Goal: Information Seeking & Learning: Find specific fact

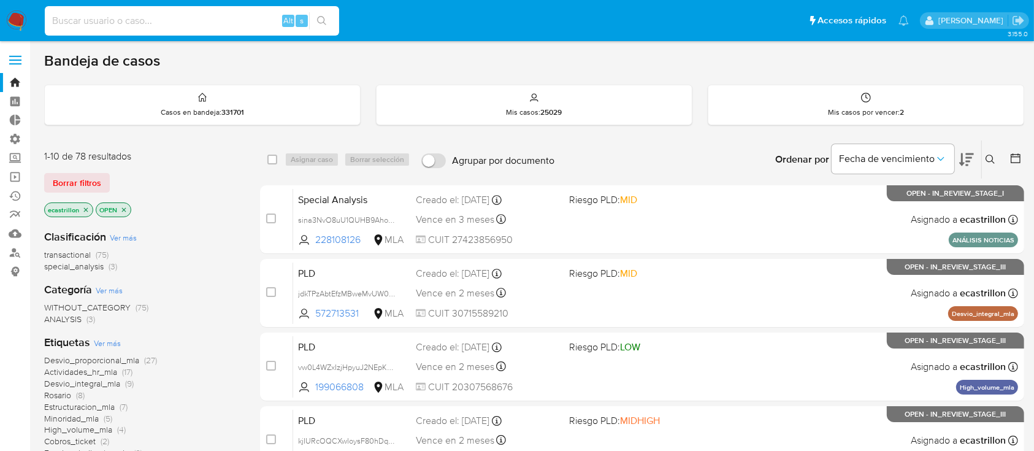
click at [194, 19] on input at bounding box center [192, 21] width 295 height 16
paste input "6vsWkQPHCu3OXnz9Ro4sfM8T"
type input "6vsWkQPHCu3OXnz9Ro4sfM8T"
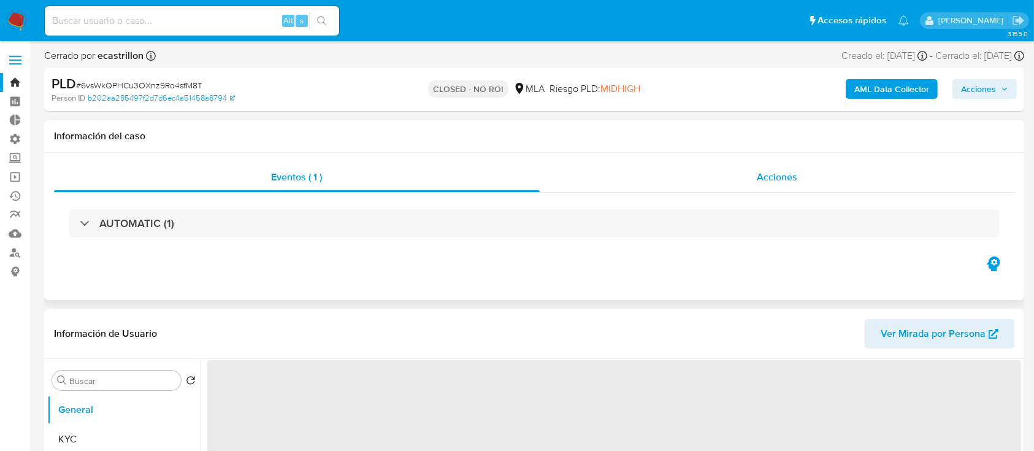
click at [597, 179] on div "Acciones" at bounding box center [778, 177] width 476 height 29
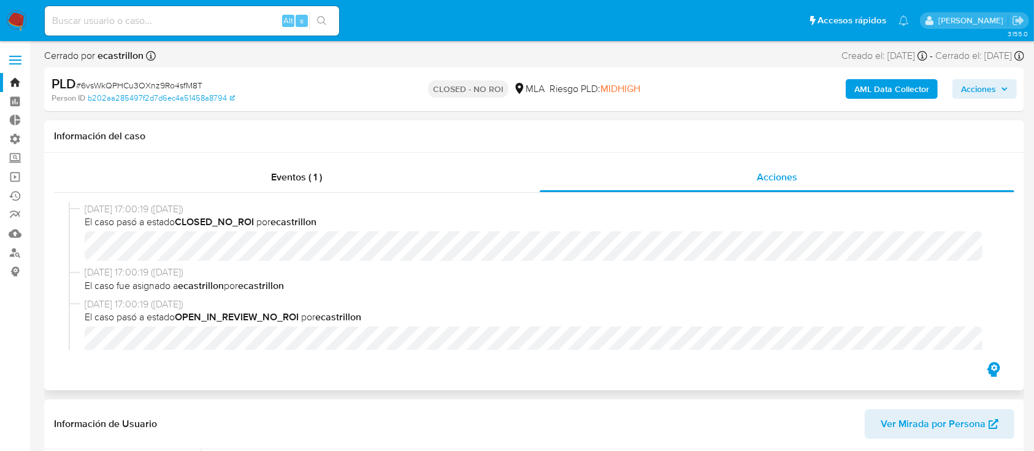
select select "10"
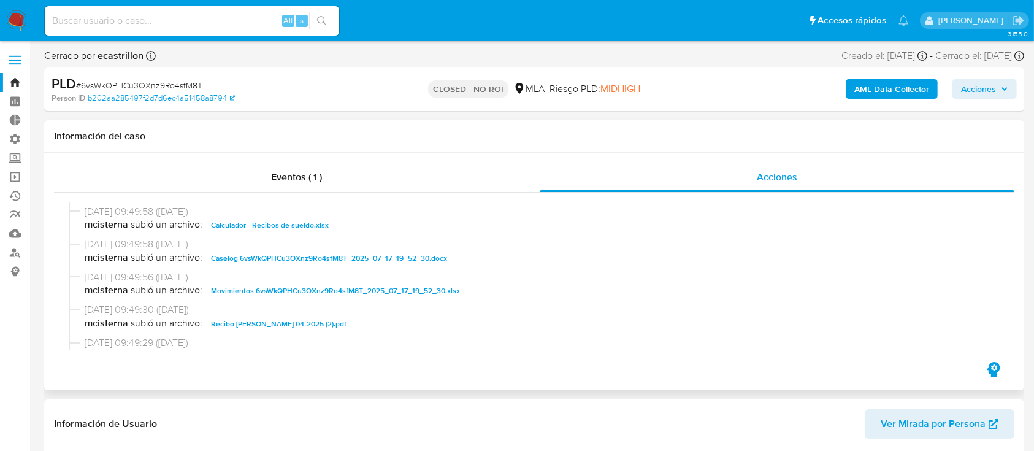
scroll to position [245, 0]
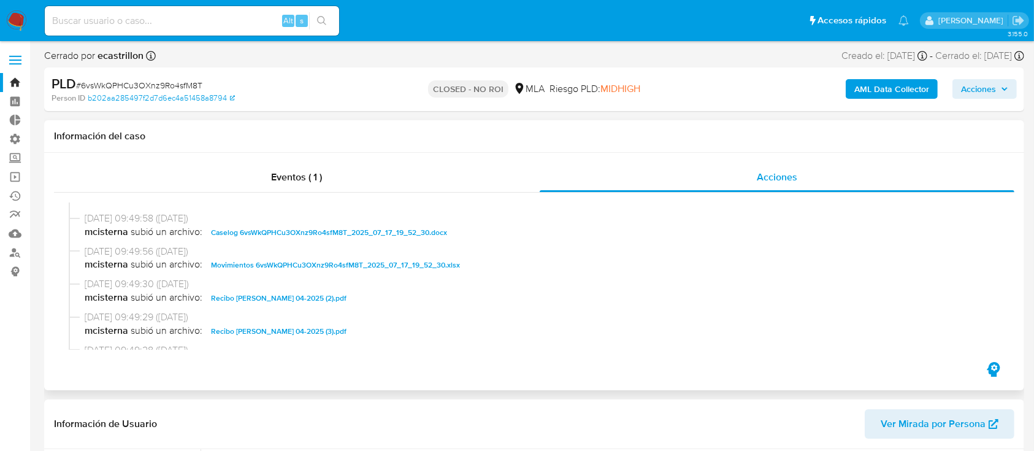
click at [242, 236] on span "Caselog 6vsWkQPHCu3OXnz9Ro4sfM8T_2025_07_17_19_52_30.docx" at bounding box center [329, 232] width 236 height 15
click at [344, 269] on span "Movimientos 6vsWkQPHCu3OXnz9Ro4sfM8T_2025_07_17_19_52_30.xlsx" at bounding box center [335, 265] width 249 height 15
click at [231, 17] on input at bounding box center [192, 21] width 295 height 16
paste input "jESxRWNxgM53XQqAYL9vbAUw"
type input "jESxRWNxgM53XQqAYL9vbAUw"
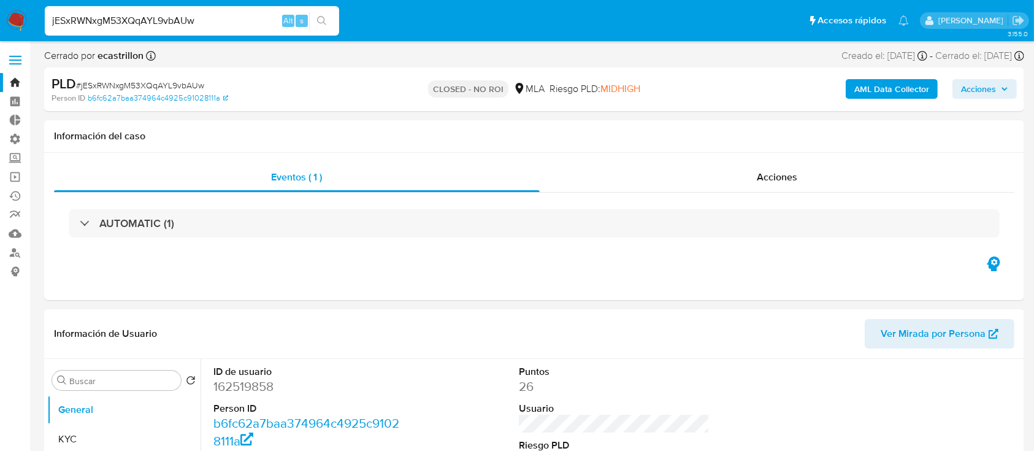
select select "10"
click at [634, 177] on div "Acciones" at bounding box center [778, 177] width 476 height 29
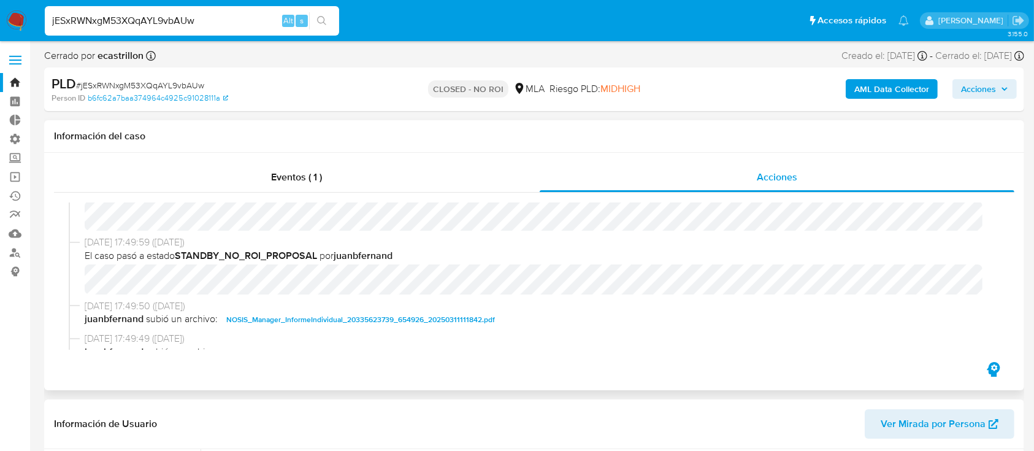
scroll to position [155, 0]
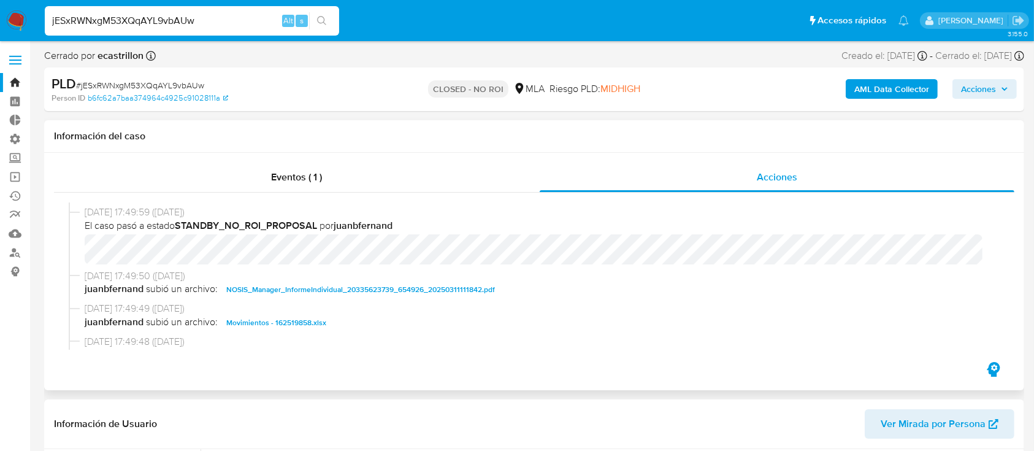
click at [298, 288] on span "NOSIS_Manager_InformeIndividual_20335623739_654926_20250311111842.pdf" at bounding box center [360, 289] width 269 height 15
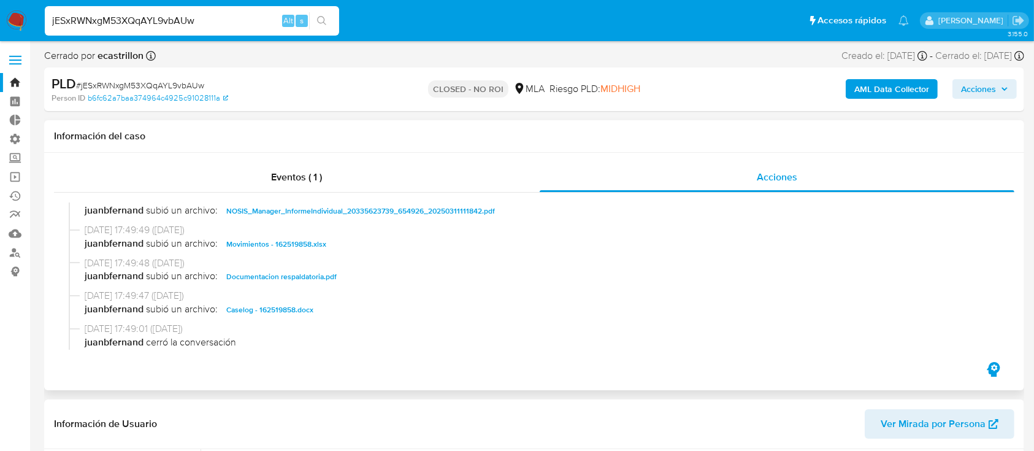
scroll to position [241, 0]
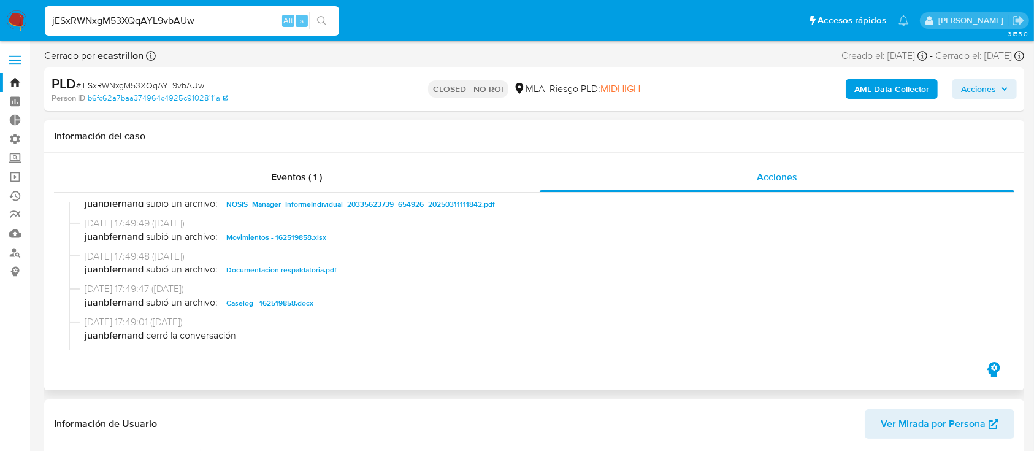
click at [315, 263] on span "Documentacion respaldatoria.pdf" at bounding box center [281, 270] width 110 height 15
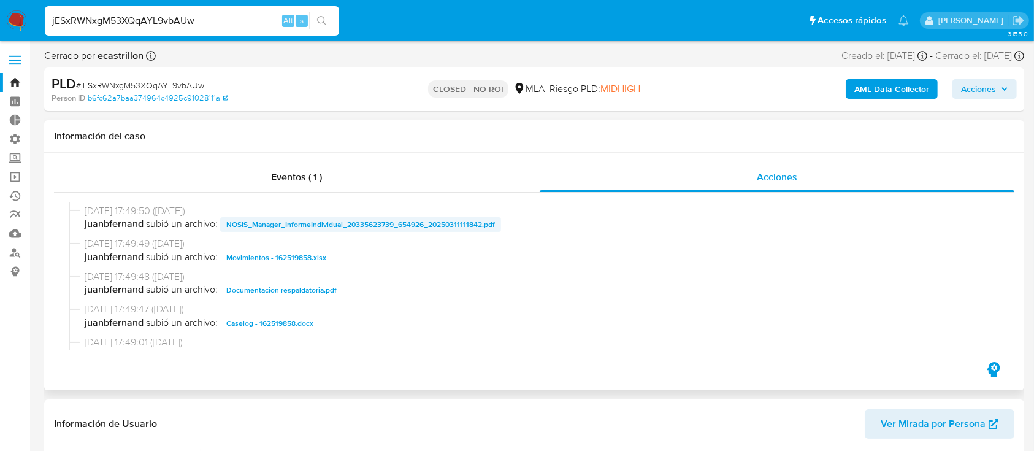
scroll to position [245, 0]
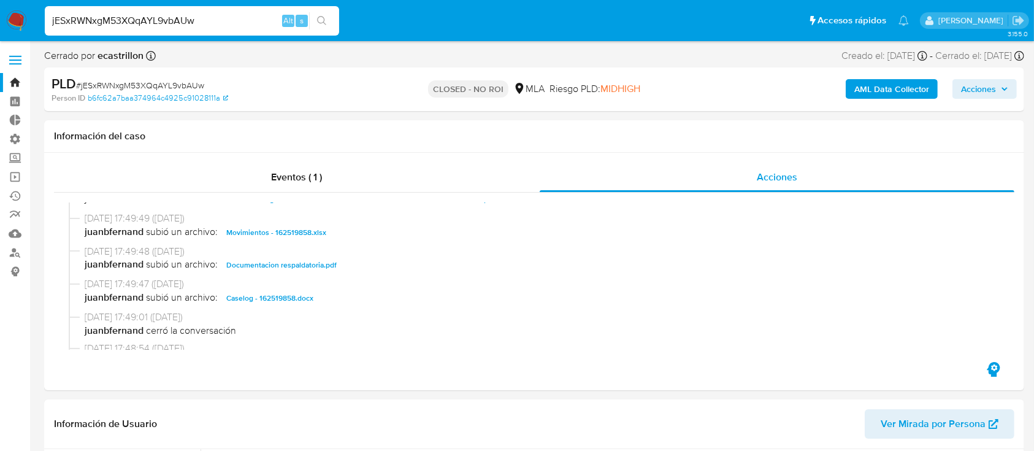
click at [184, 24] on input "jESxRWNxgM53XQqAYL9vbAUw" at bounding box center [192, 21] width 295 height 16
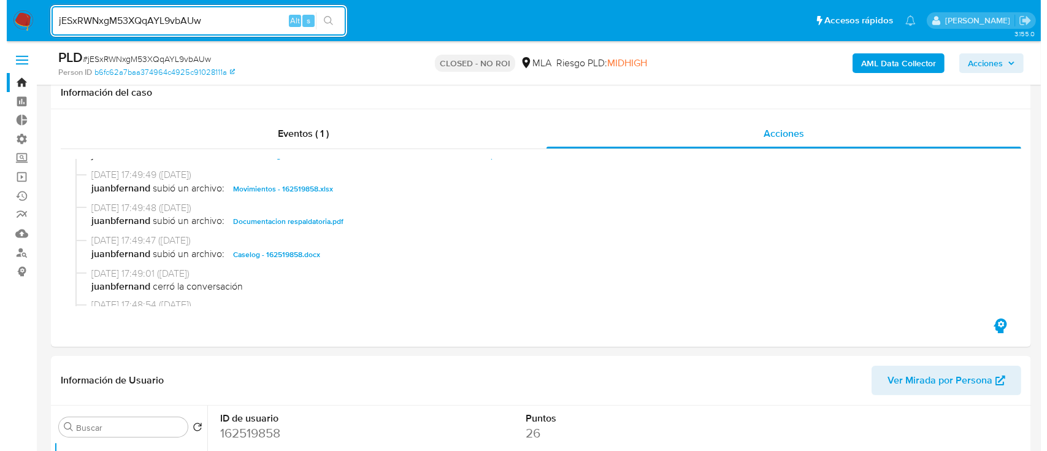
scroll to position [248, 0]
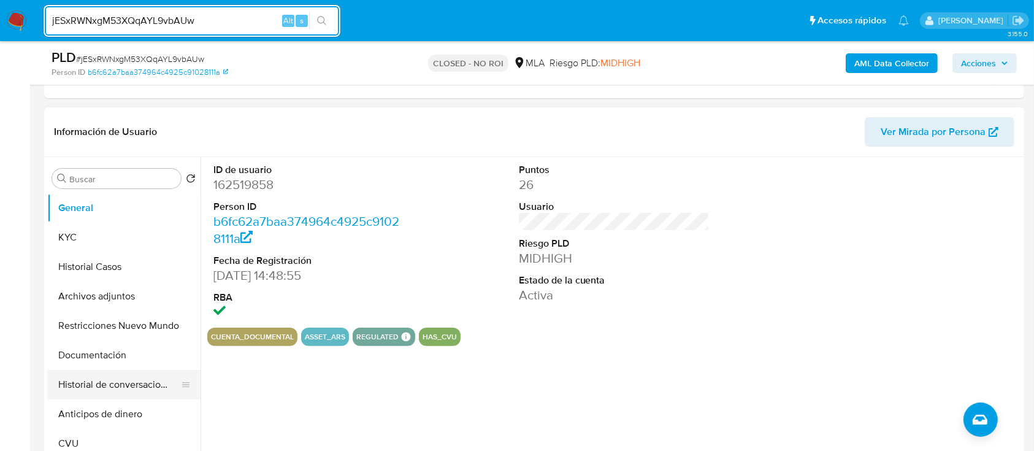
click at [114, 380] on button "Historial de conversaciones" at bounding box center [119, 384] width 144 height 29
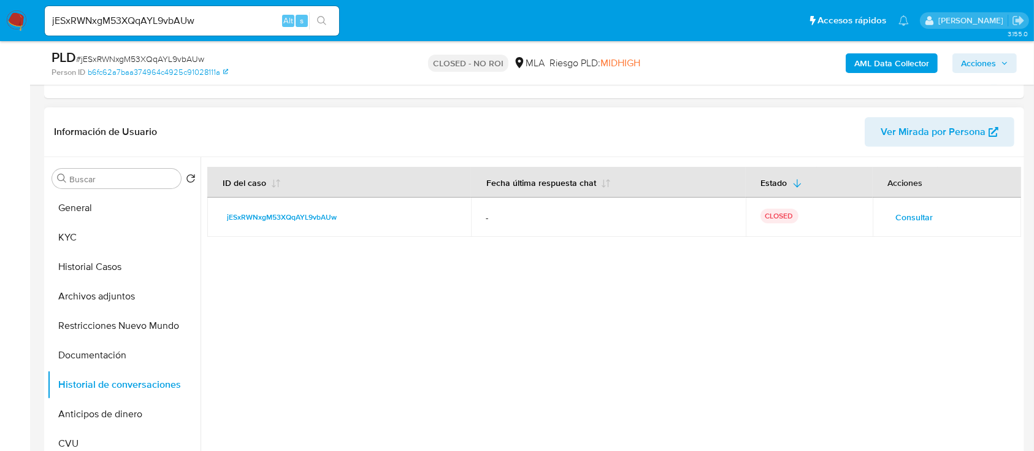
click at [906, 219] on span "Consultar" at bounding box center [914, 217] width 37 height 17
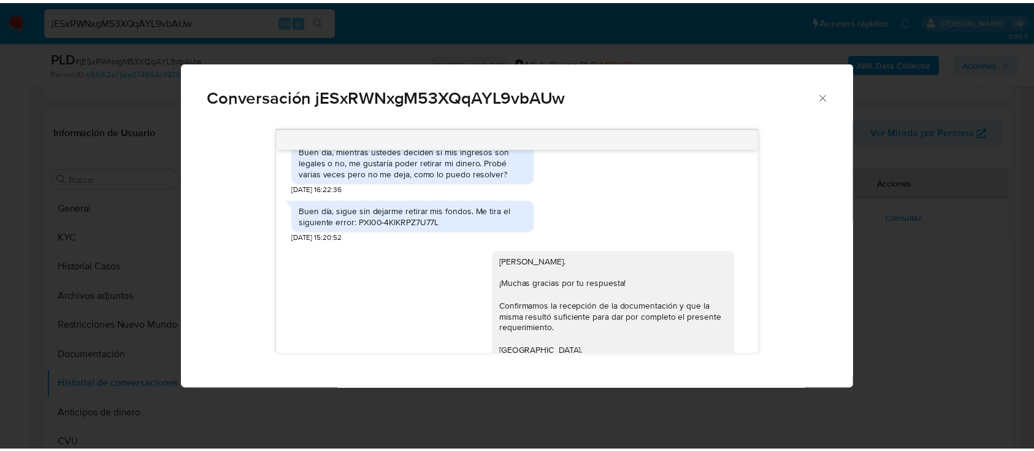
scroll to position [1738, 0]
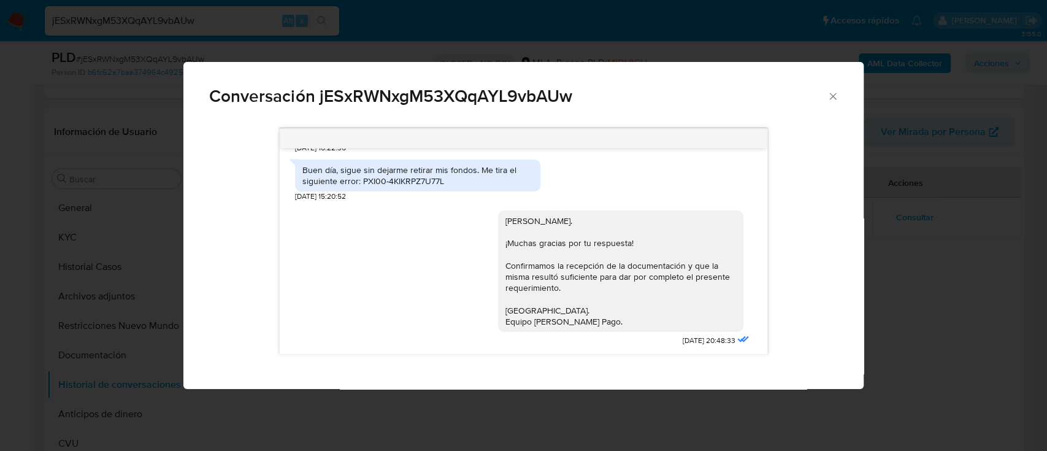
click at [831, 96] on icon "Cerrar" at bounding box center [833, 96] width 12 height 12
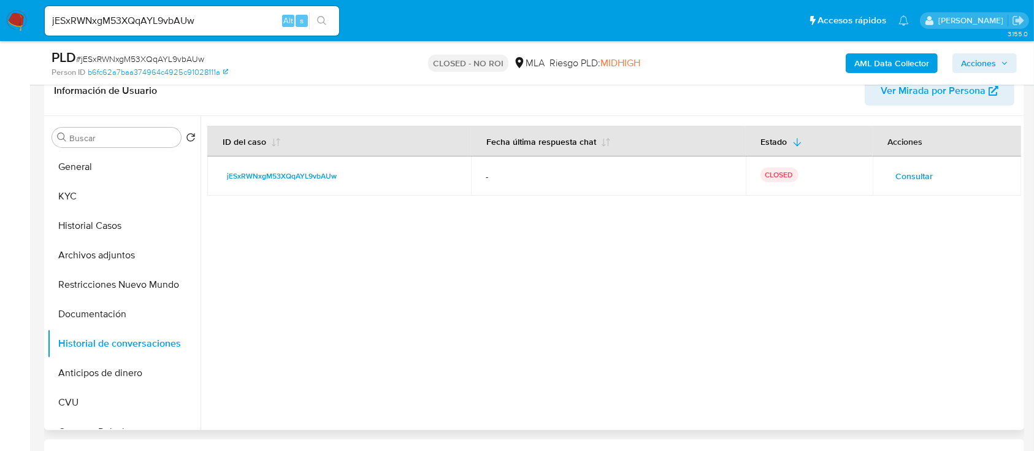
scroll to position [290, 0]
click at [113, 308] on button "Documentación" at bounding box center [119, 313] width 144 height 29
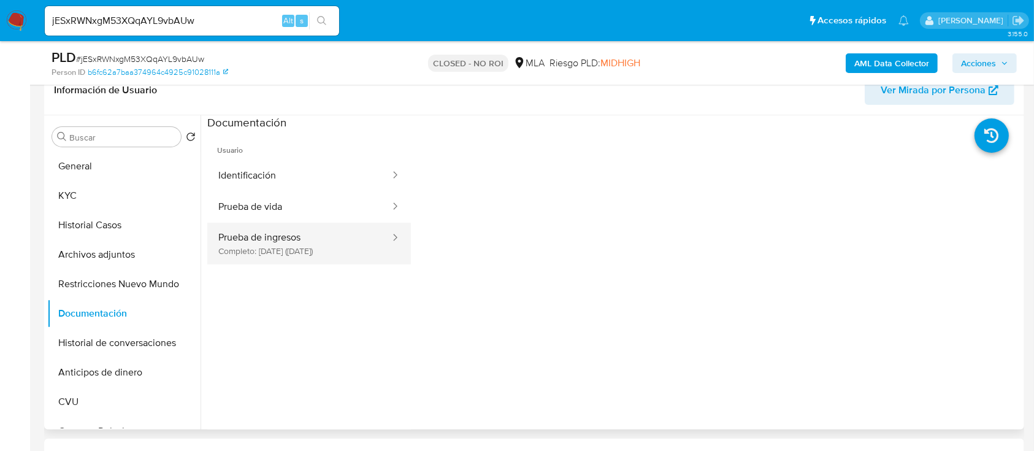
click at [269, 256] on button "Prueba de ingresos Completo: [DATE] ([DATE])" at bounding box center [299, 244] width 184 height 42
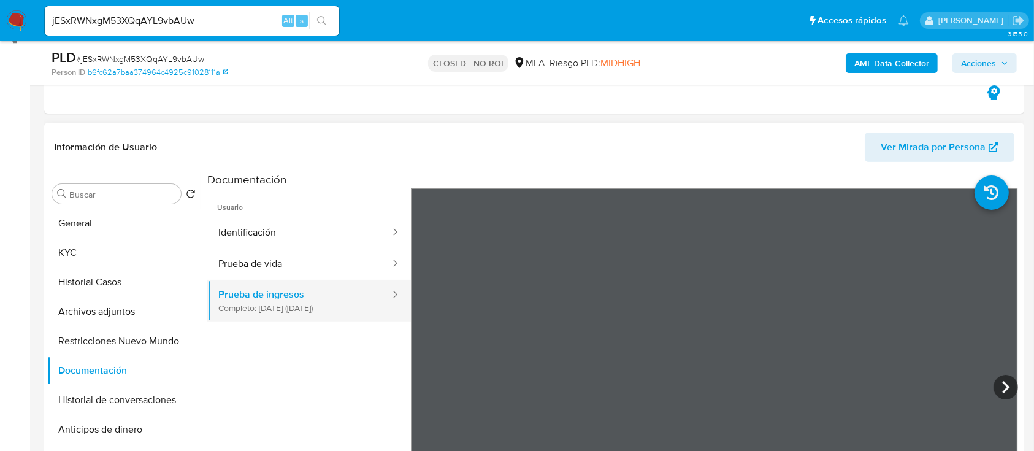
scroll to position [209, 0]
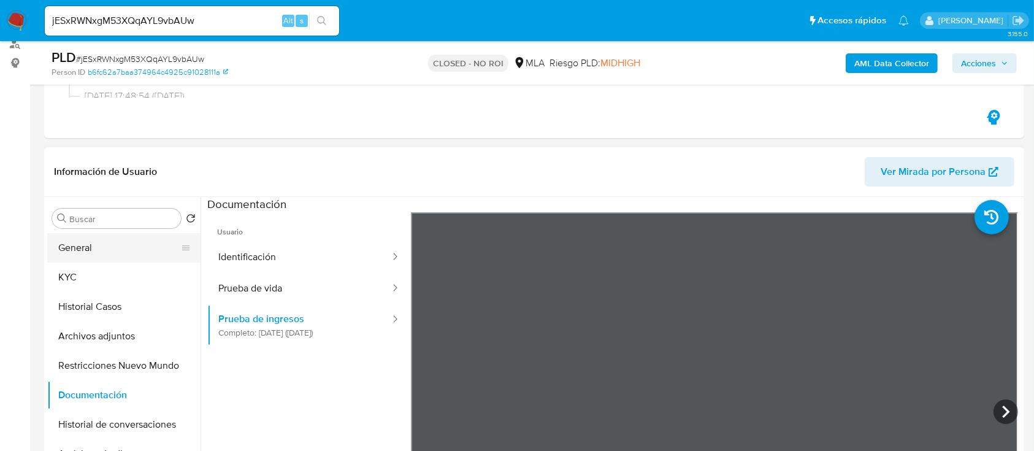
click at [151, 242] on button "General" at bounding box center [119, 247] width 144 height 29
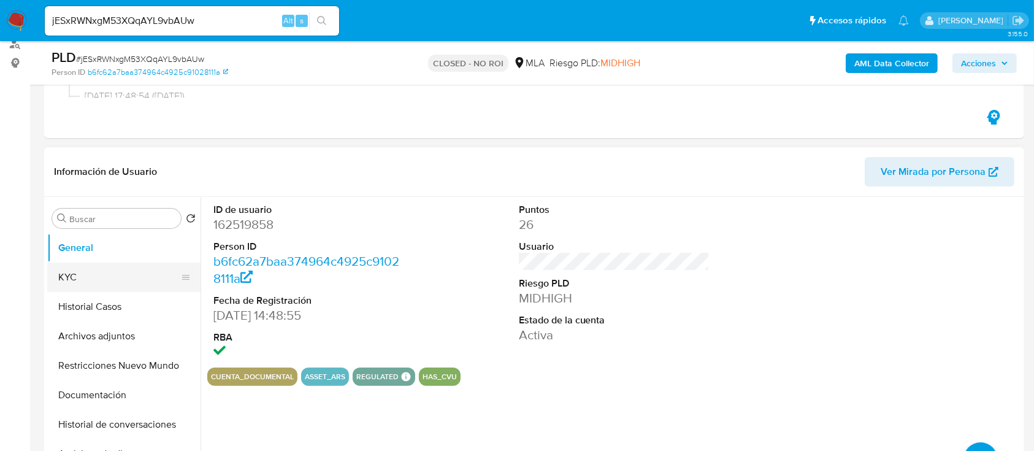
click at [166, 279] on button "KYC" at bounding box center [119, 277] width 144 height 29
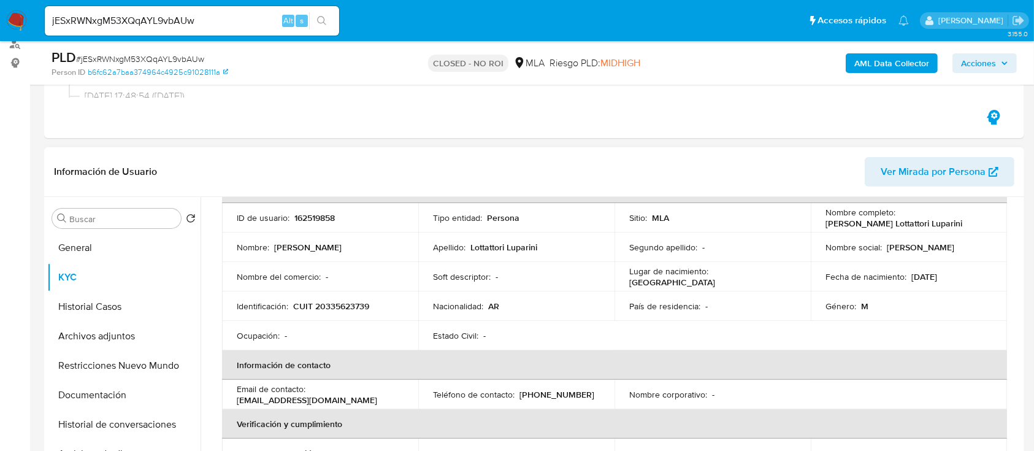
scroll to position [163, 0]
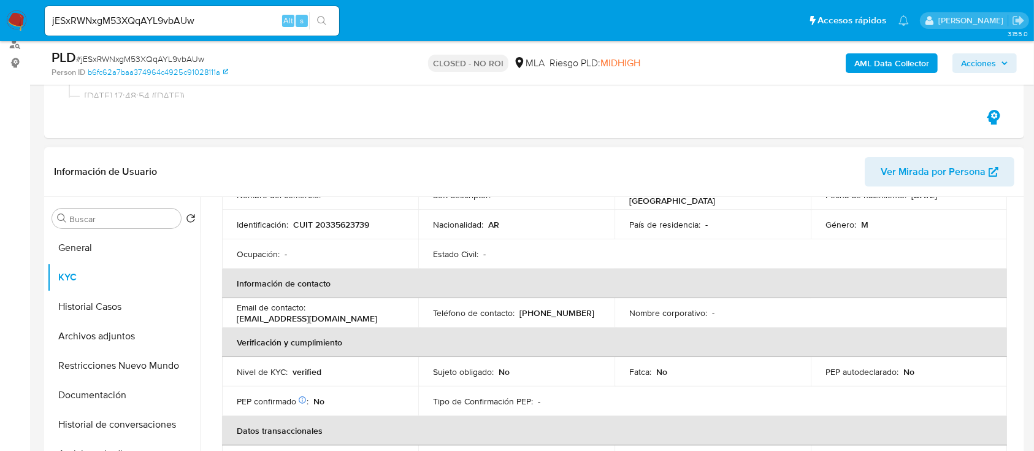
click at [264, 317] on p "[EMAIL_ADDRESS][DOMAIN_NAME]" at bounding box center [307, 318] width 141 height 11
click at [314, 313] on p "[EMAIL_ADDRESS][DOMAIN_NAME]" at bounding box center [307, 318] width 141 height 11
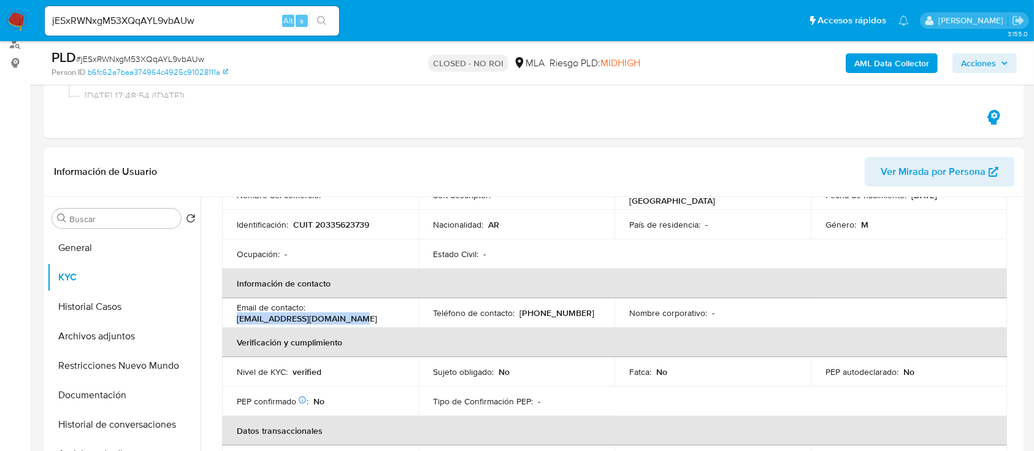
drag, startPoint x: 342, startPoint y: 317, endPoint x: 236, endPoint y: 321, distance: 106.8
click at [236, 321] on td "Email de contacto : [EMAIL_ADDRESS][DOMAIN_NAME]" at bounding box center [320, 312] width 196 height 29
copy p "[EMAIL_ADDRESS][DOMAIN_NAME]"
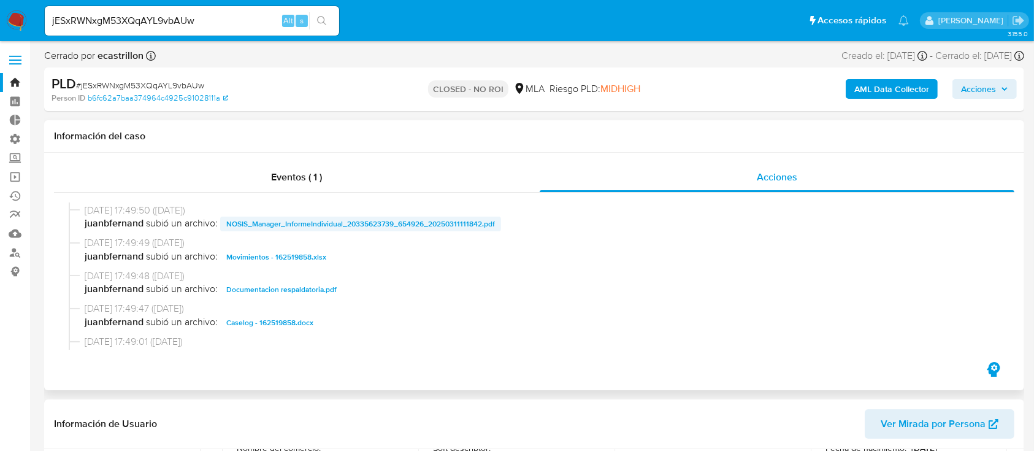
scroll to position [245, 0]
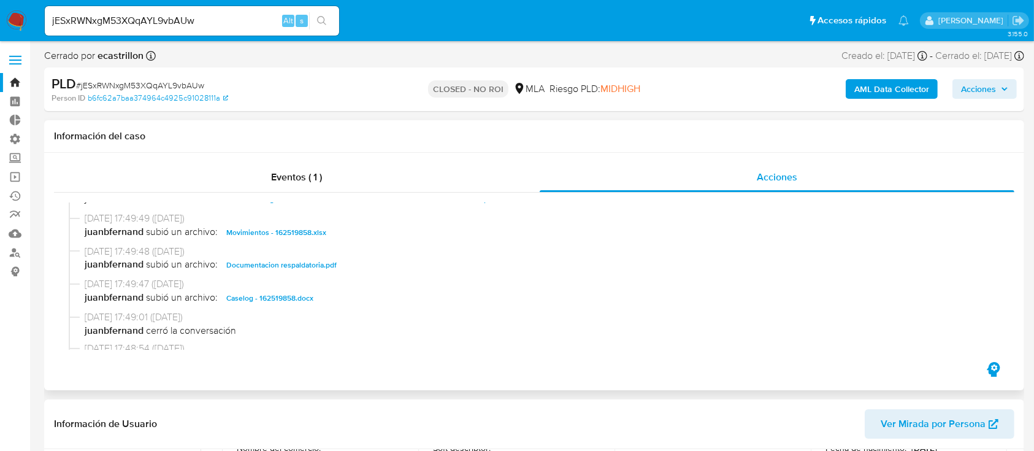
click at [302, 268] on span "Documentacion respaldatoria.pdf" at bounding box center [281, 265] width 110 height 15
click at [258, 230] on span "Movimientos - 162519858.xlsx" at bounding box center [276, 232] width 100 height 15
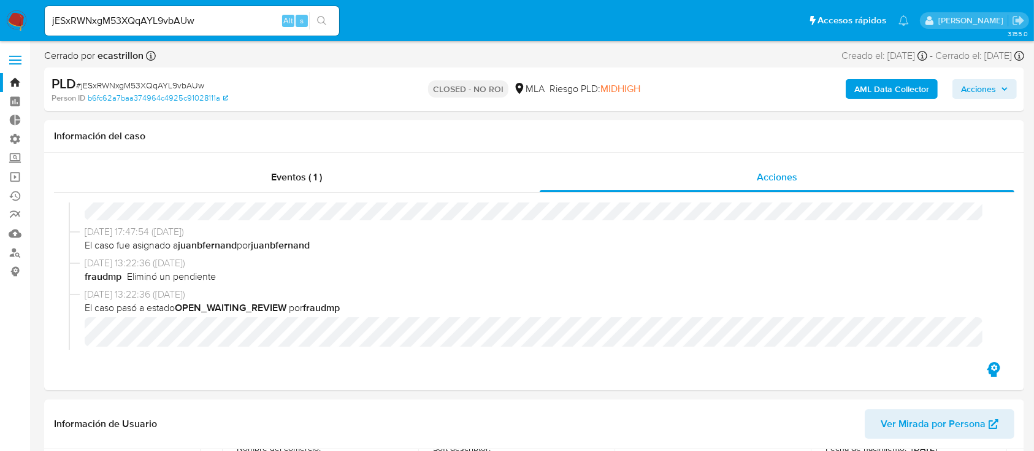
scroll to position [192, 0]
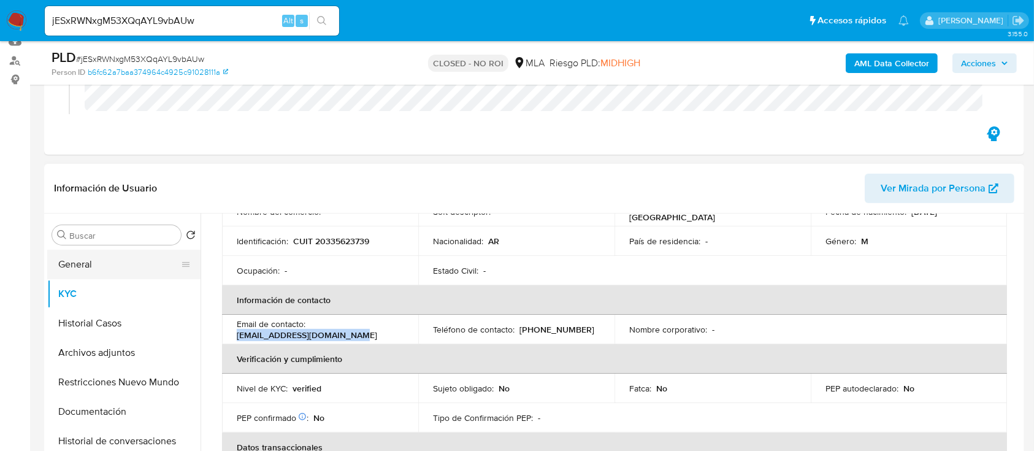
click at [72, 268] on button "General" at bounding box center [119, 264] width 144 height 29
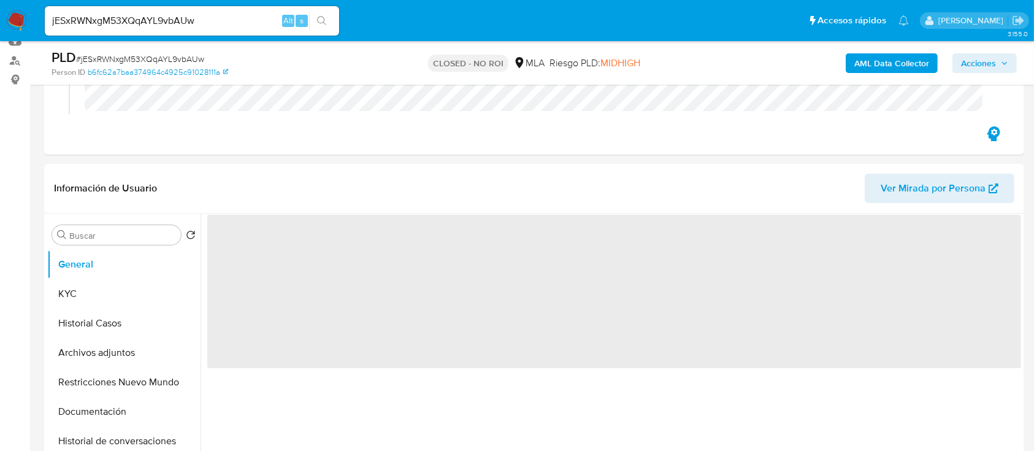
scroll to position [0, 0]
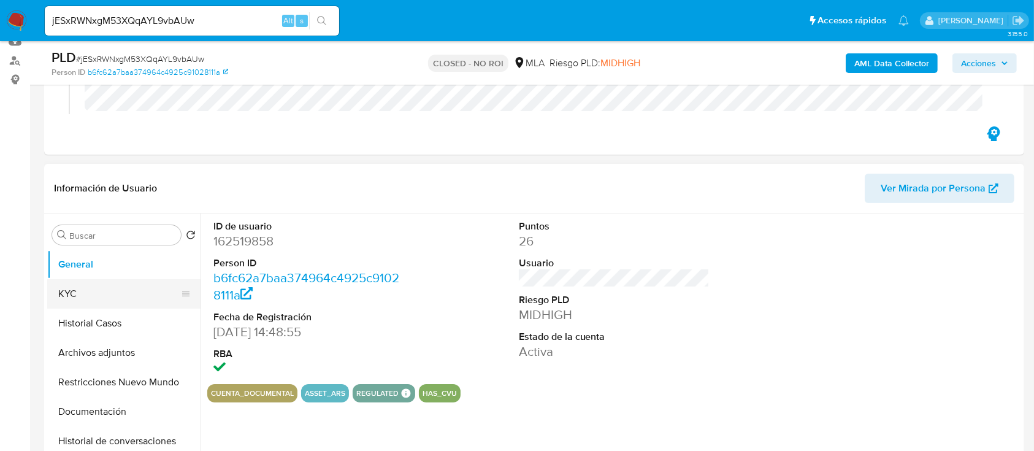
click at [63, 293] on button "KYC" at bounding box center [119, 293] width 144 height 29
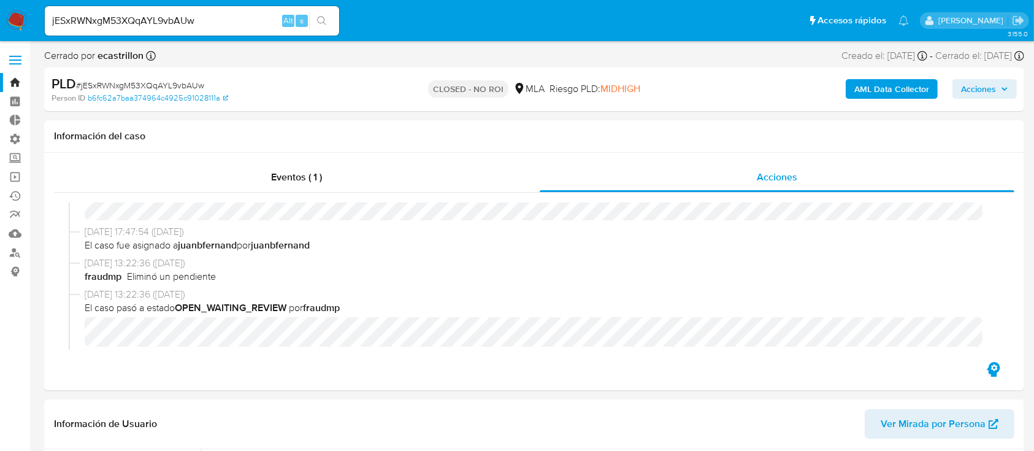
click at [135, 83] on span "# jESxRWNxgM53XQqAYL9vbAUw" at bounding box center [140, 85] width 128 height 12
copy span "jESxRWNxgM53XQqAYL9vbAUw"
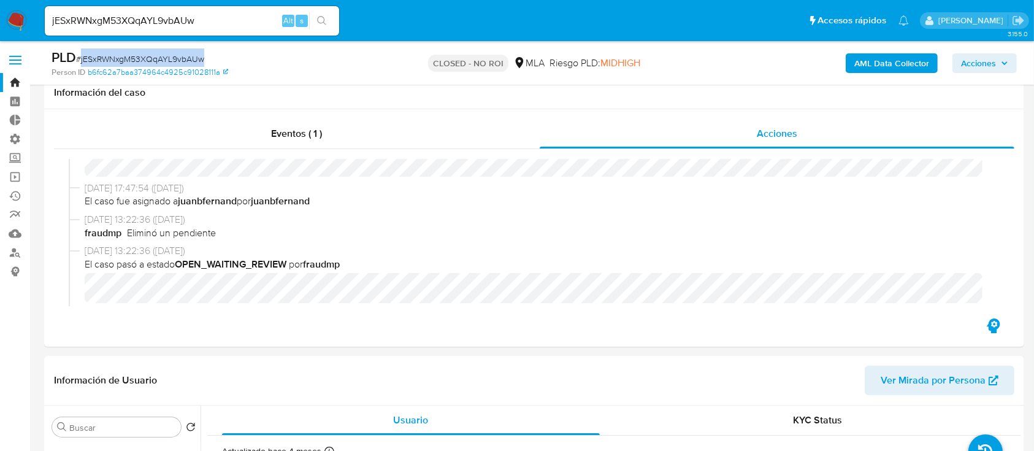
scroll to position [247, 0]
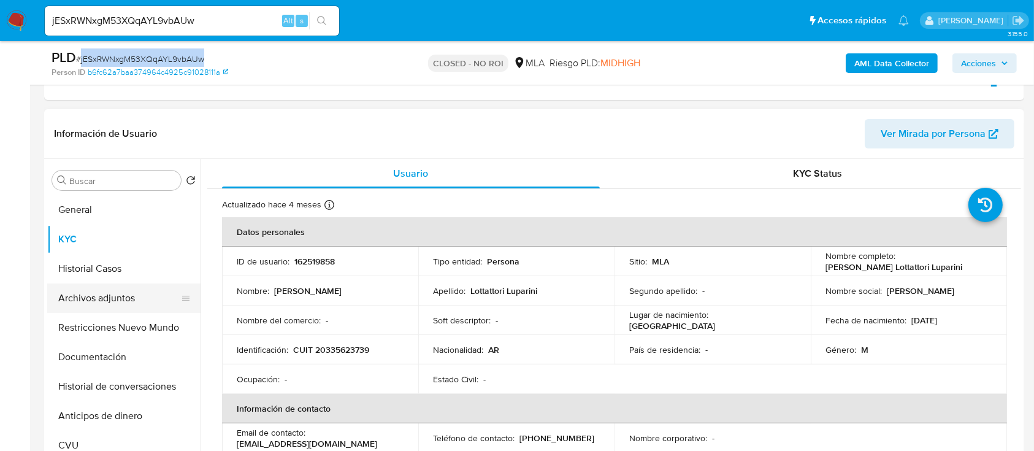
click at [99, 294] on button "Archivos adjuntos" at bounding box center [119, 297] width 144 height 29
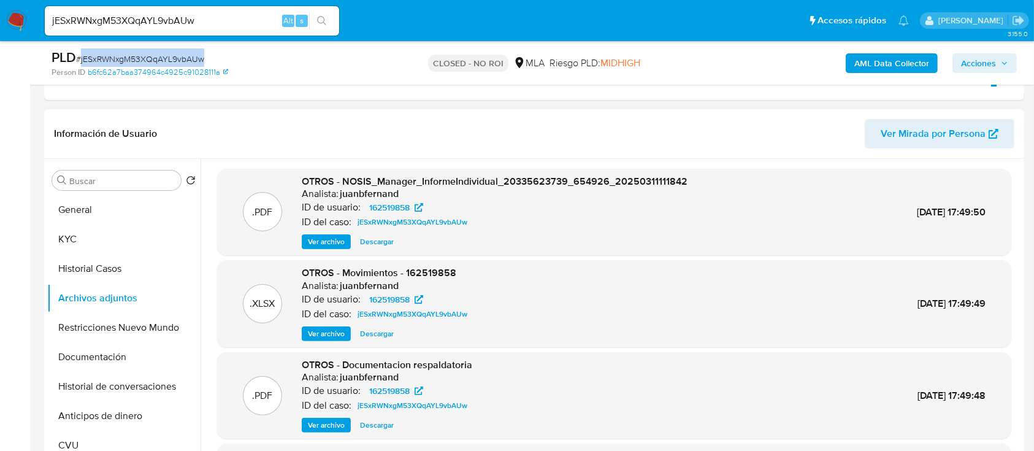
click at [337, 428] on span "Ver archivo" at bounding box center [326, 425] width 37 height 12
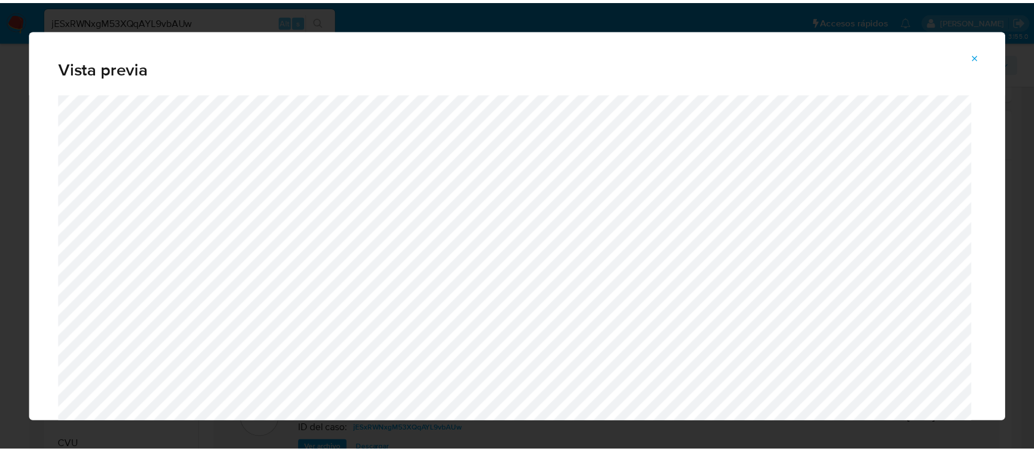
scroll to position [39, 0]
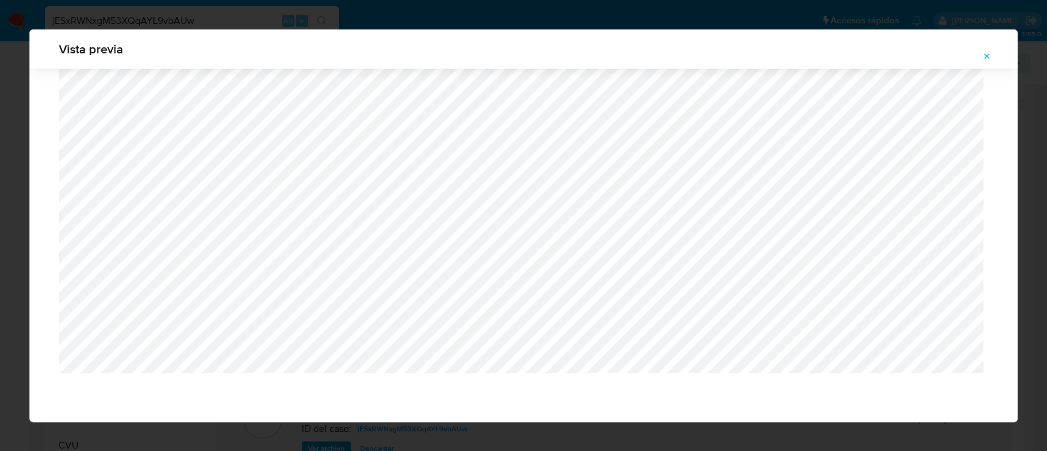
click at [992, 58] on button "Attachment preview" at bounding box center [987, 57] width 27 height 20
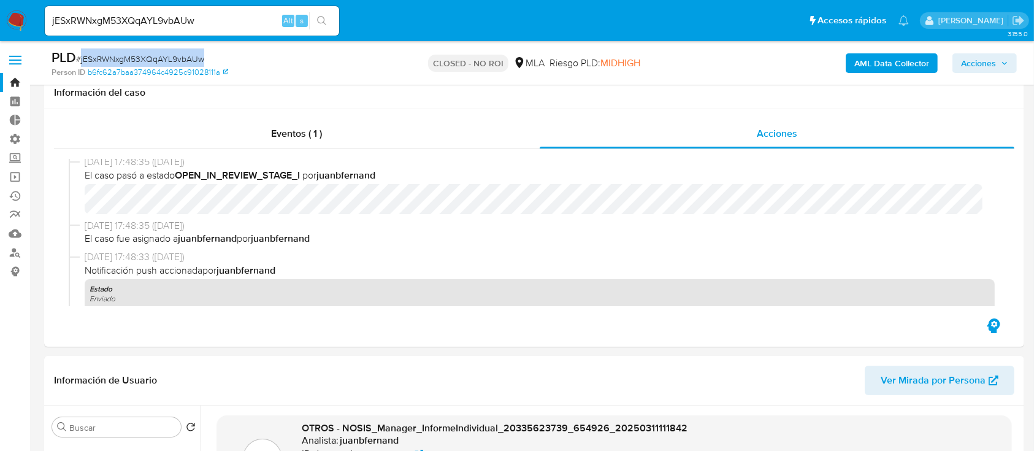
scroll to position [82, 0]
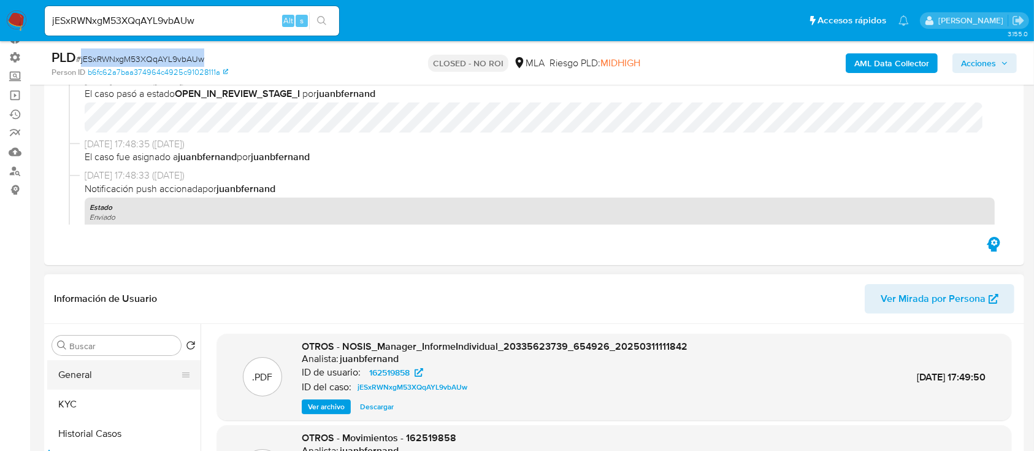
drag, startPoint x: 82, startPoint y: 371, endPoint x: 90, endPoint y: 368, distance: 8.5
click at [82, 371] on button "General" at bounding box center [119, 374] width 144 height 29
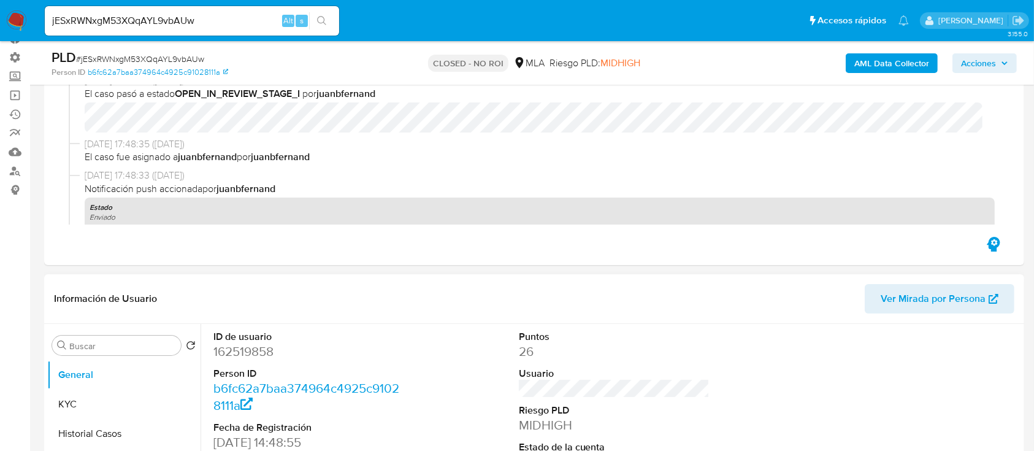
click at [267, 355] on dd "162519858" at bounding box center [309, 351] width 191 height 17
click at [266, 355] on dd "162519858" at bounding box center [309, 351] width 191 height 17
copy dd "162519858"
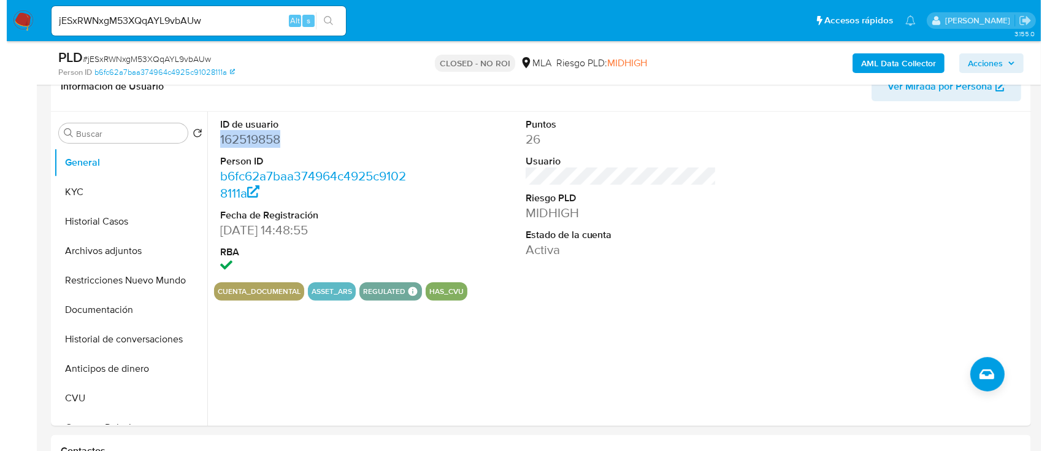
scroll to position [295, 0]
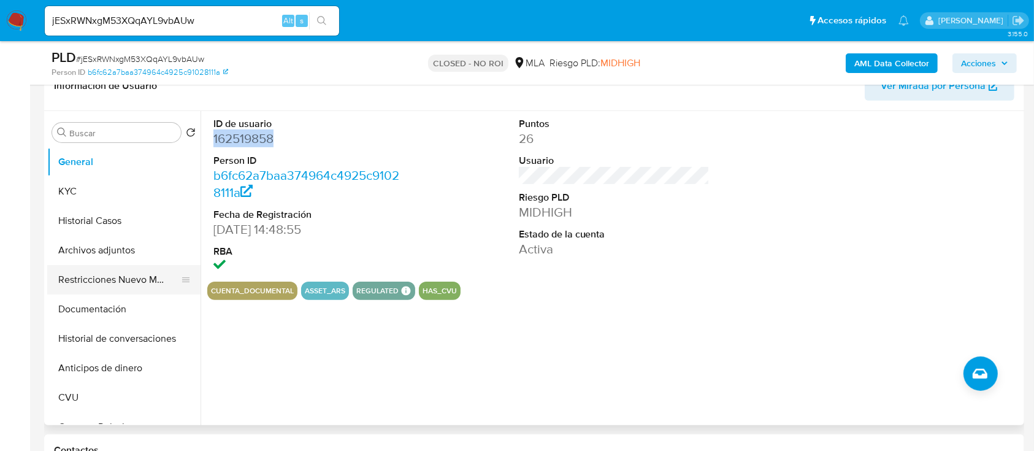
click at [81, 272] on button "Restricciones Nuevo Mundo" at bounding box center [119, 279] width 144 height 29
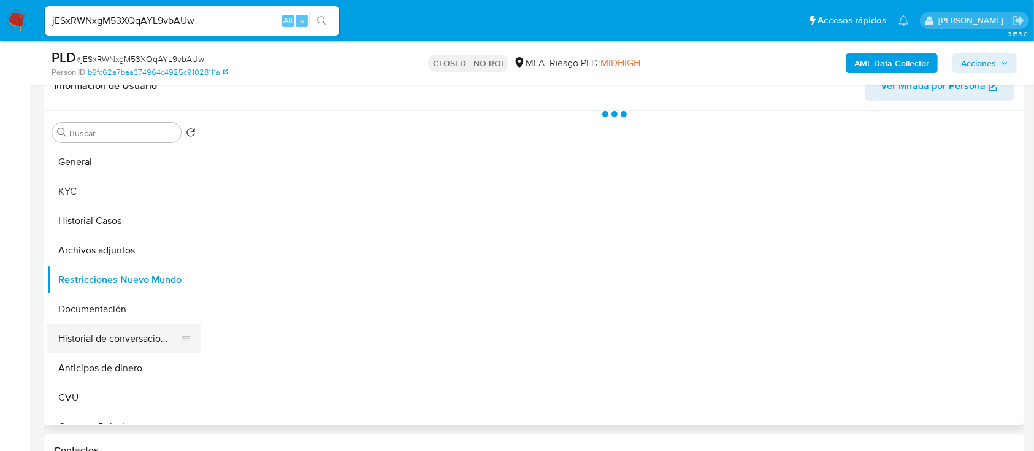
click at [108, 347] on button "Historial de conversaciones" at bounding box center [119, 338] width 144 height 29
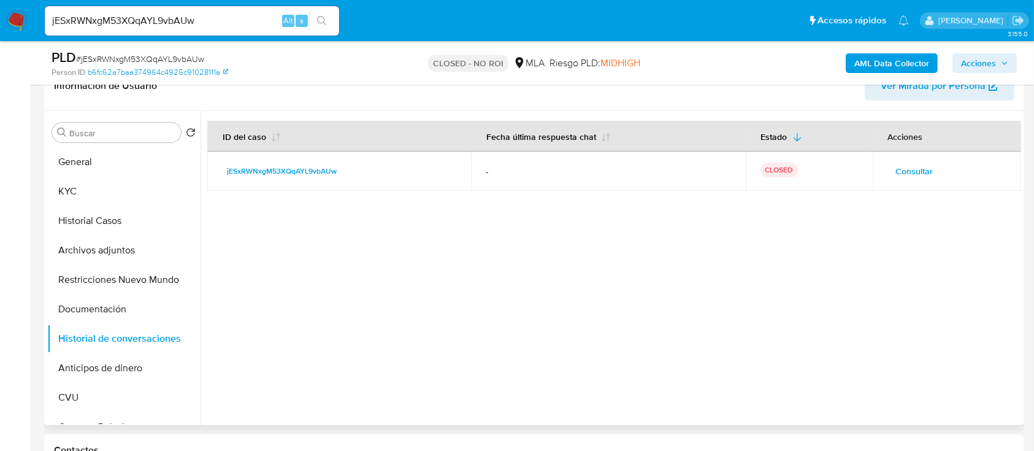
click at [898, 165] on span "Consultar" at bounding box center [914, 171] width 37 height 17
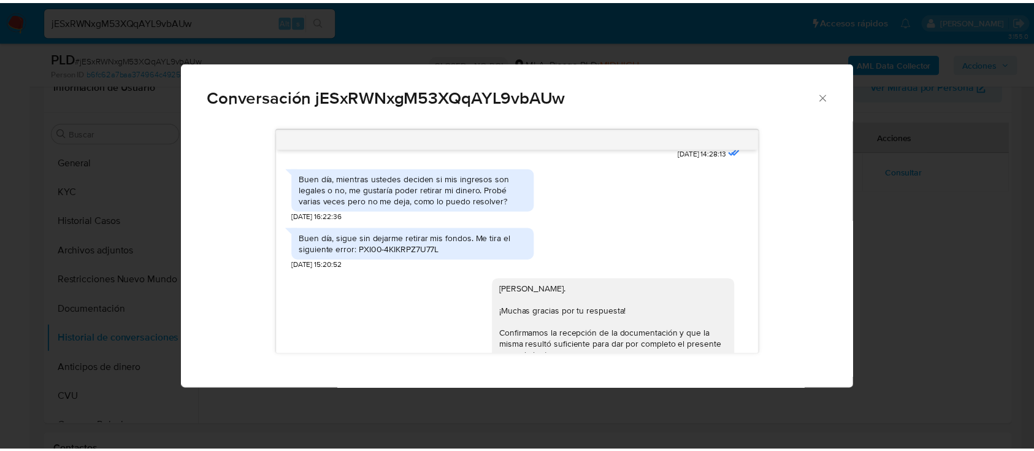
scroll to position [1738, 0]
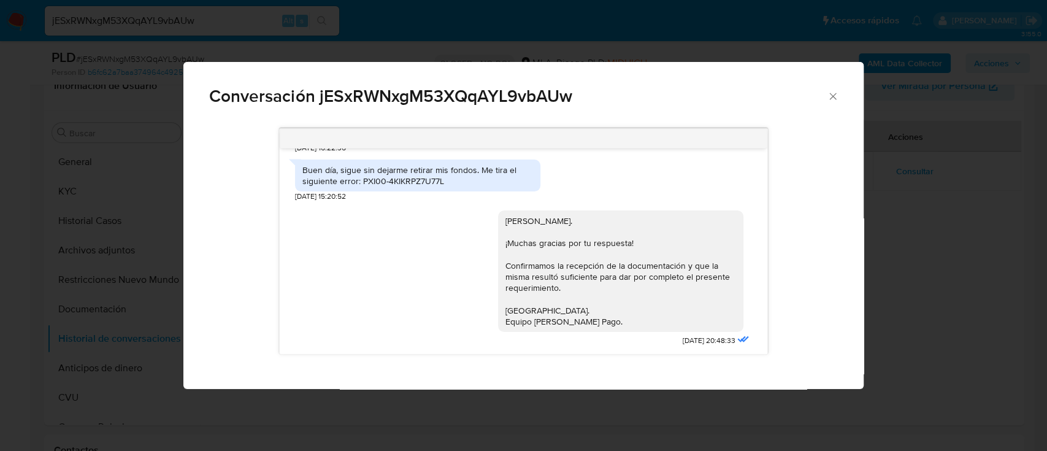
click at [834, 92] on icon "Cerrar" at bounding box center [833, 96] width 12 height 12
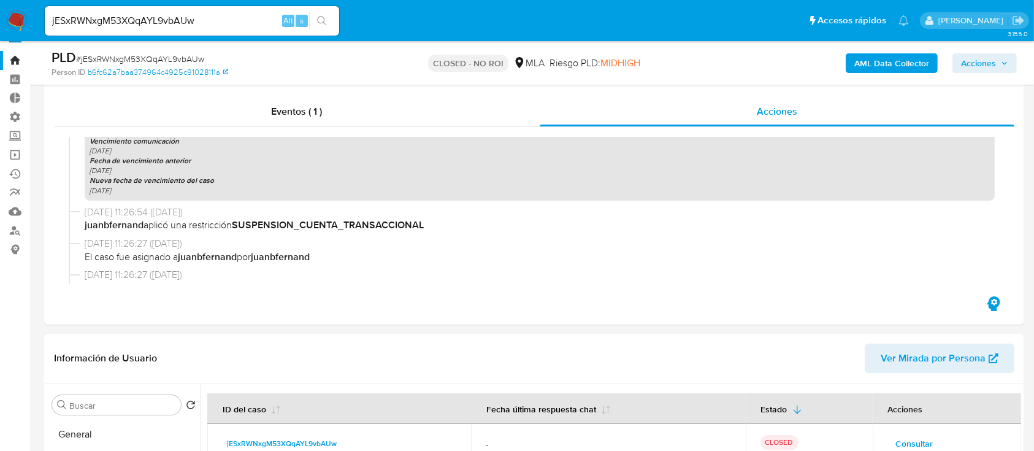
scroll to position [242, 0]
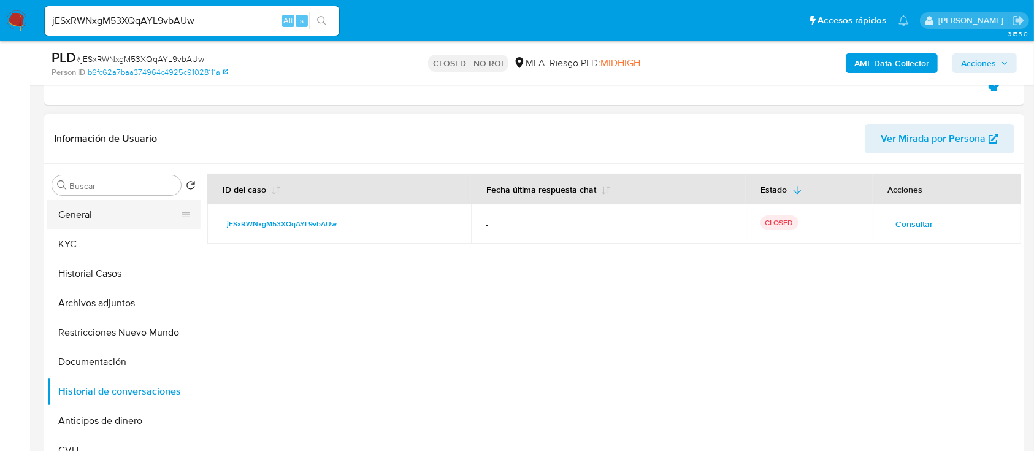
click at [84, 220] on button "General" at bounding box center [119, 214] width 144 height 29
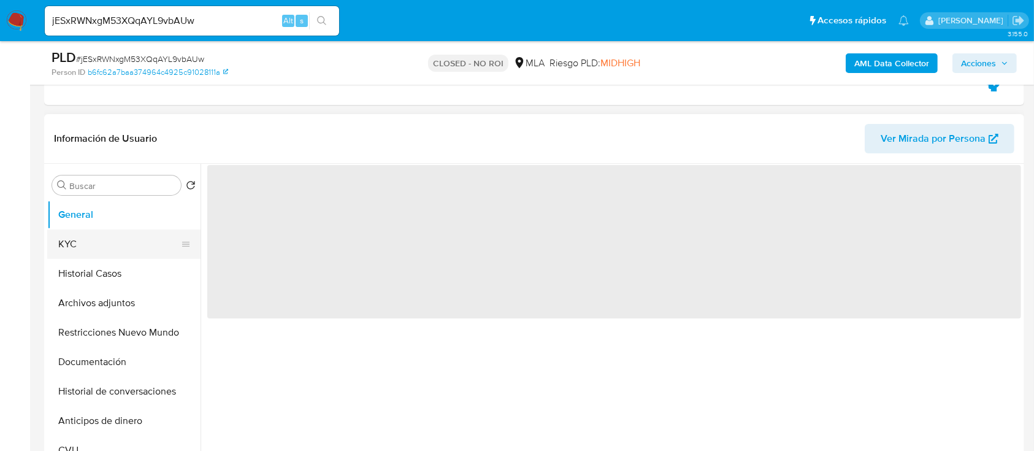
click at [86, 236] on button "KYC" at bounding box center [119, 243] width 144 height 29
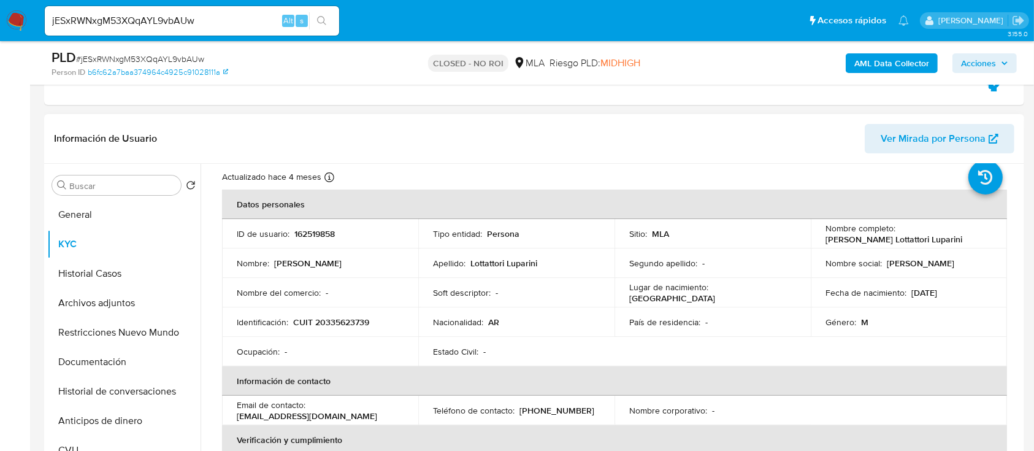
scroll to position [106, 0]
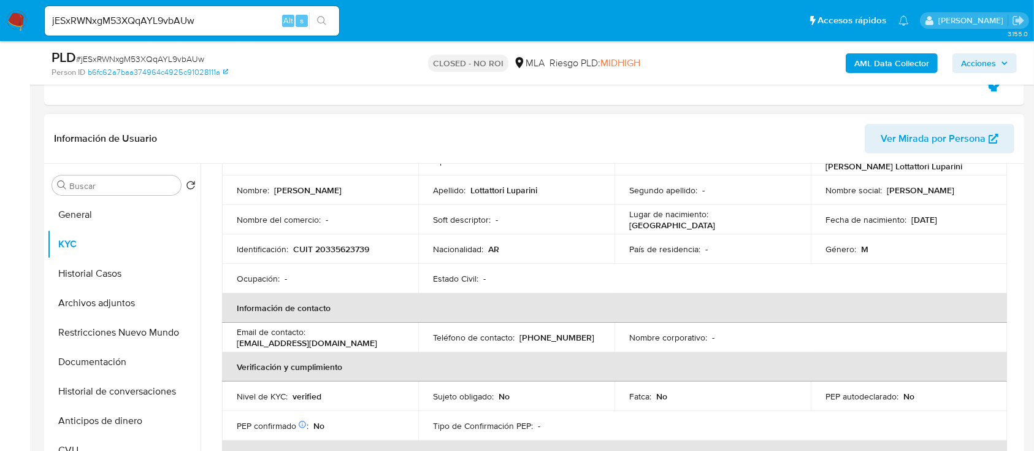
click at [274, 344] on p "[EMAIL_ADDRESS][DOMAIN_NAME]" at bounding box center [307, 342] width 141 height 11
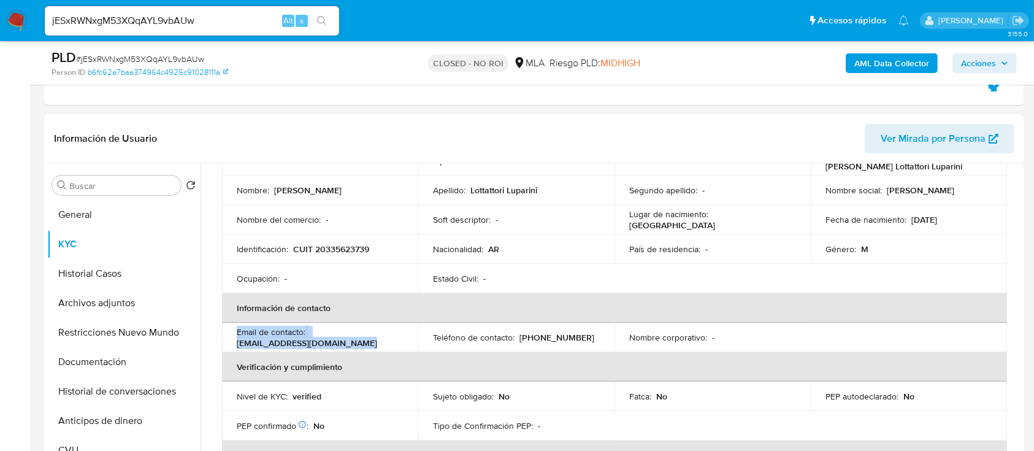
click at [309, 343] on p "[EMAIL_ADDRESS][DOMAIN_NAME]" at bounding box center [307, 342] width 141 height 11
drag, startPoint x: 342, startPoint y: 345, endPoint x: 227, endPoint y: 340, distance: 114.8
click at [227, 340] on td "Email de contacto : [EMAIL_ADDRESS][DOMAIN_NAME]" at bounding box center [320, 337] width 196 height 29
copy p "[EMAIL_ADDRESS][DOMAIN_NAME]"
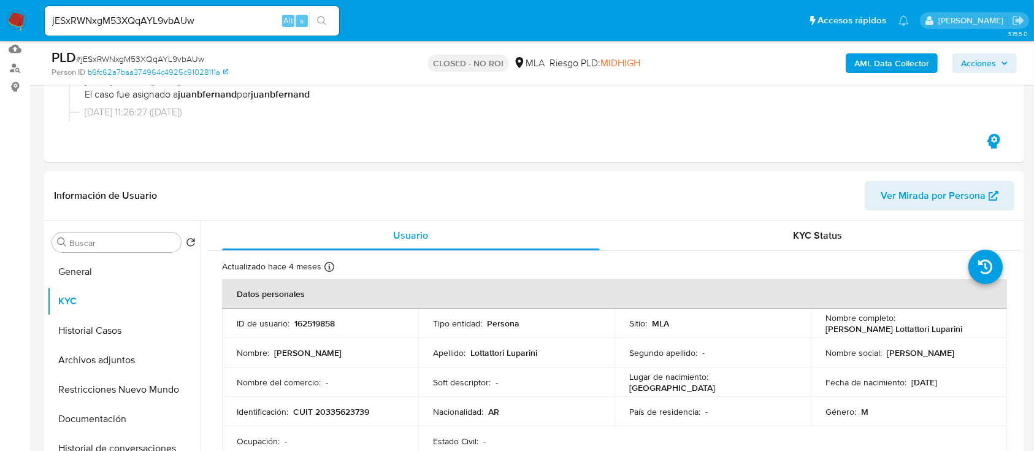
scroll to position [160, 0]
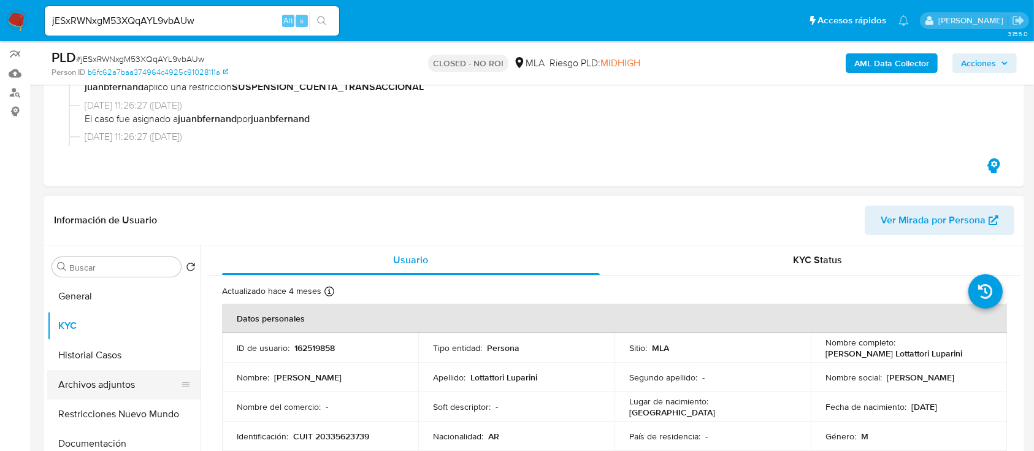
click at [98, 387] on button "Archivos adjuntos" at bounding box center [119, 384] width 144 height 29
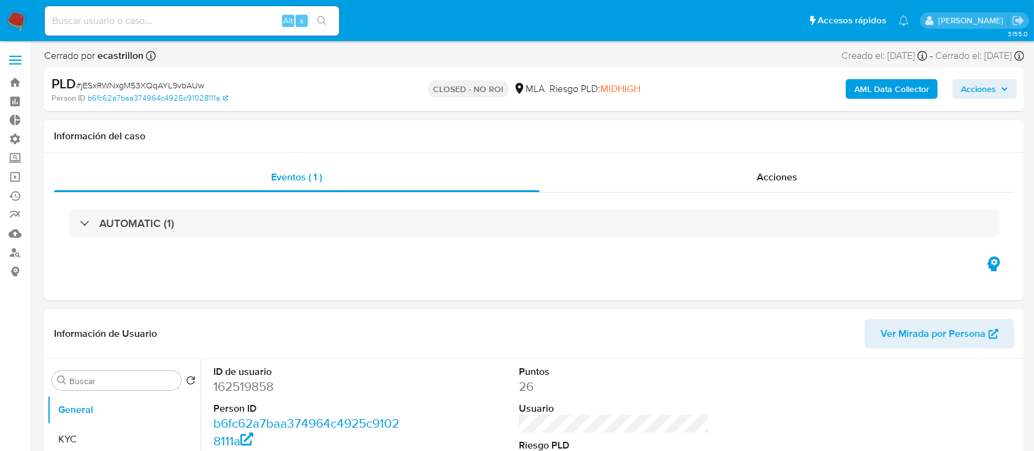
select select "10"
